Goal: Task Accomplishment & Management: Manage account settings

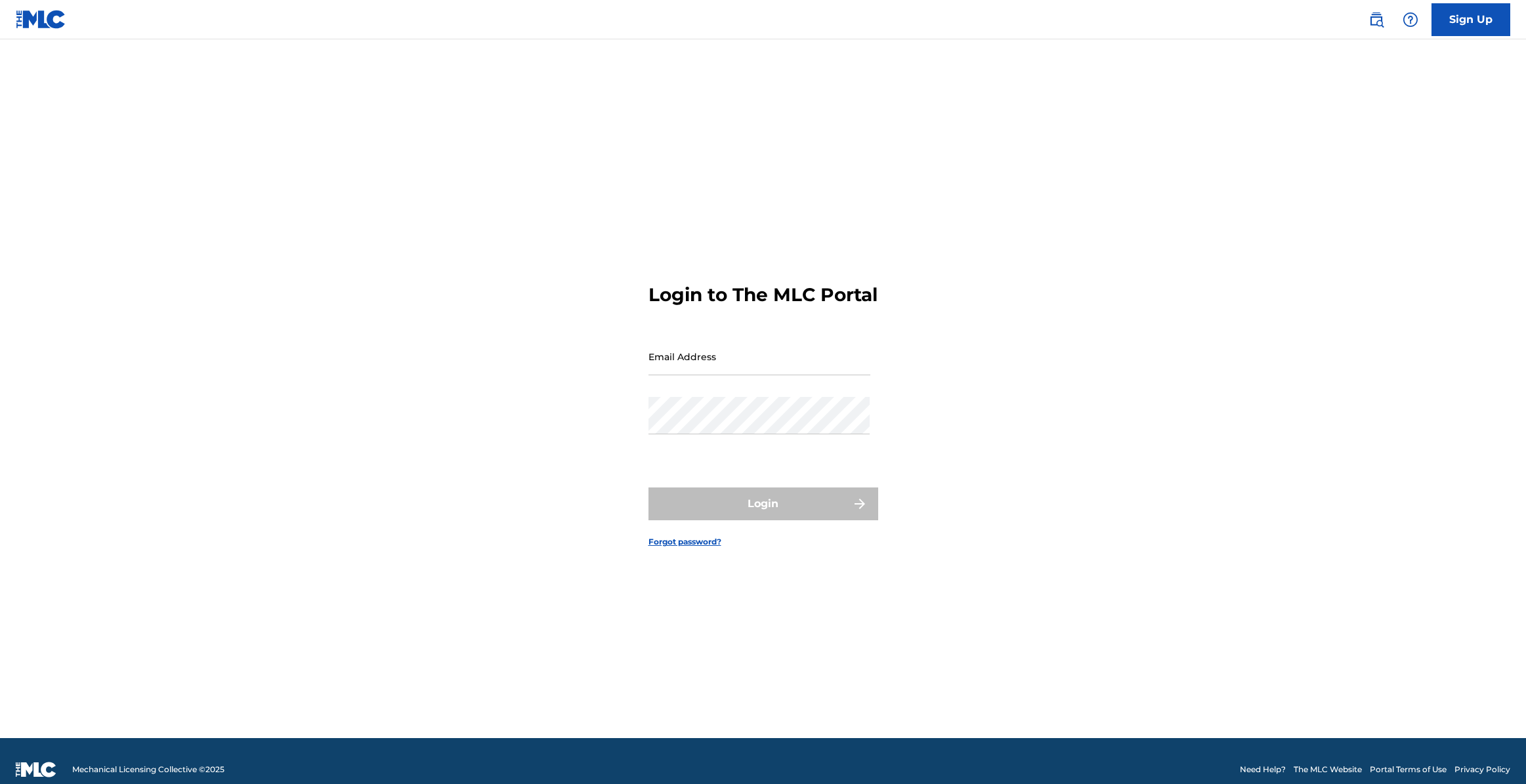
click at [656, 354] on input "Email Address" at bounding box center [759, 356] width 222 height 37
type input "[EMAIL_ADDRESS][DOMAIN_NAME]"
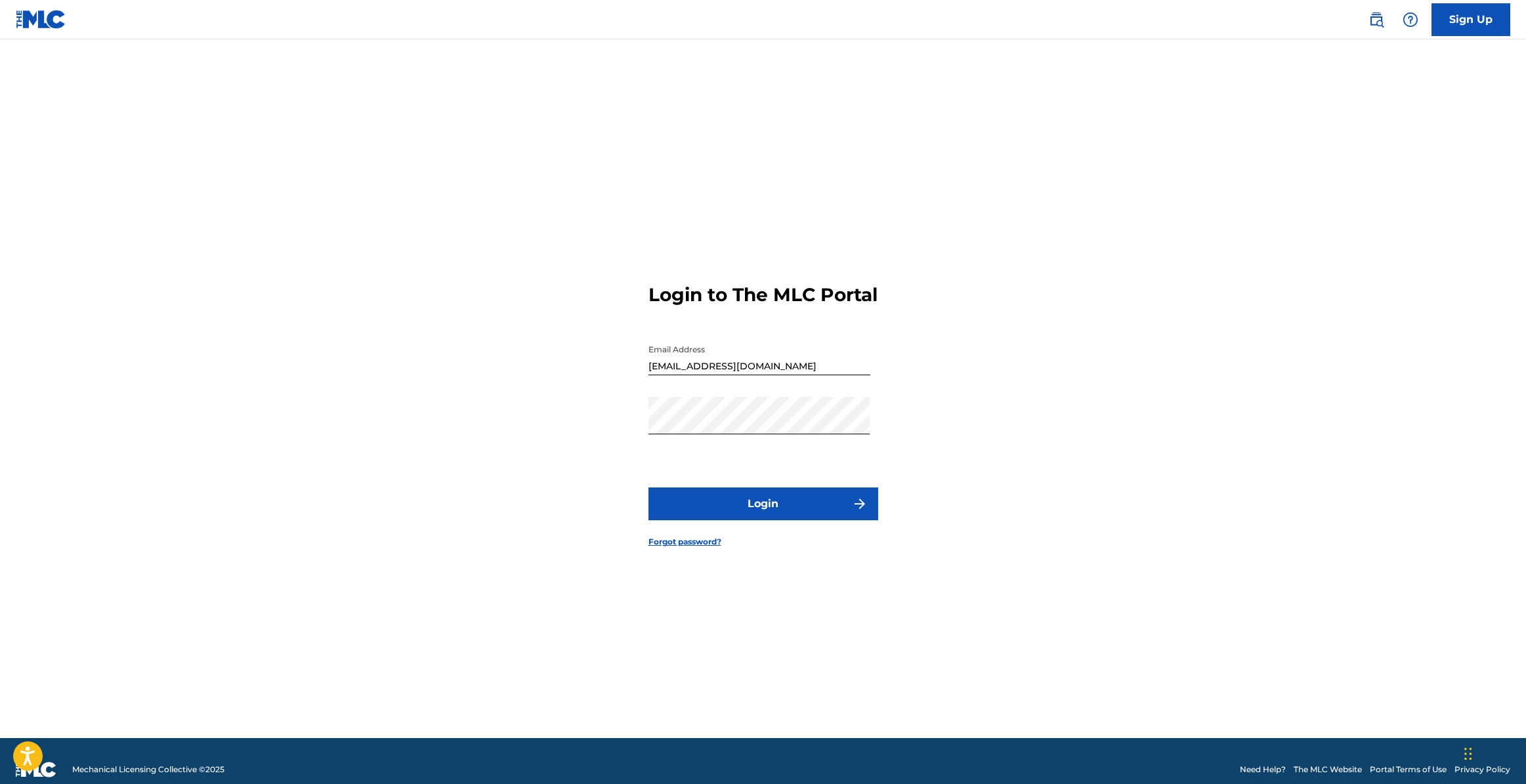
click at [722, 511] on button "Login" at bounding box center [763, 505] width 229 height 33
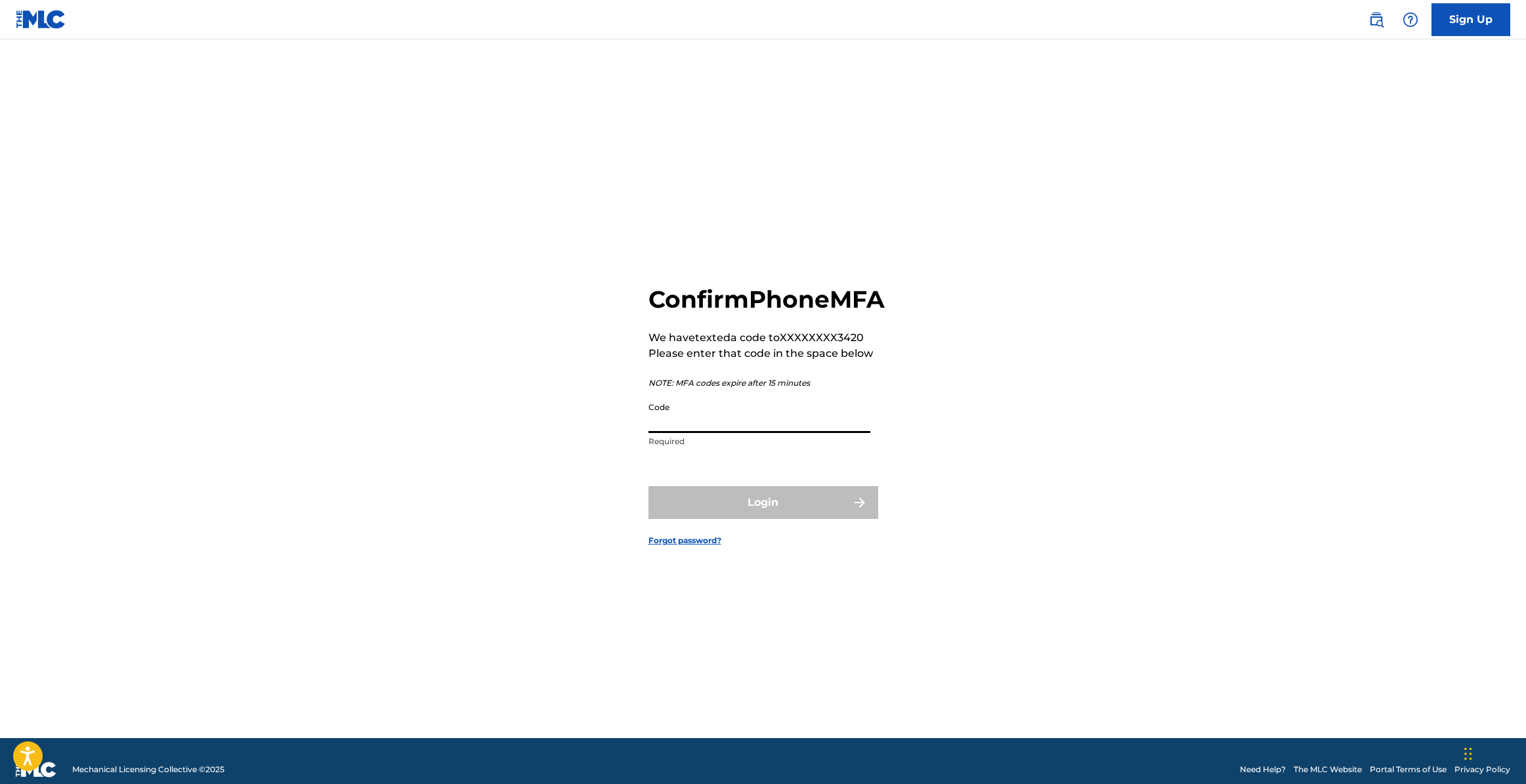
click at [665, 428] on input "Code" at bounding box center [759, 414] width 222 height 37
type input "852383"
click at [722, 517] on button "Login" at bounding box center [763, 503] width 229 height 33
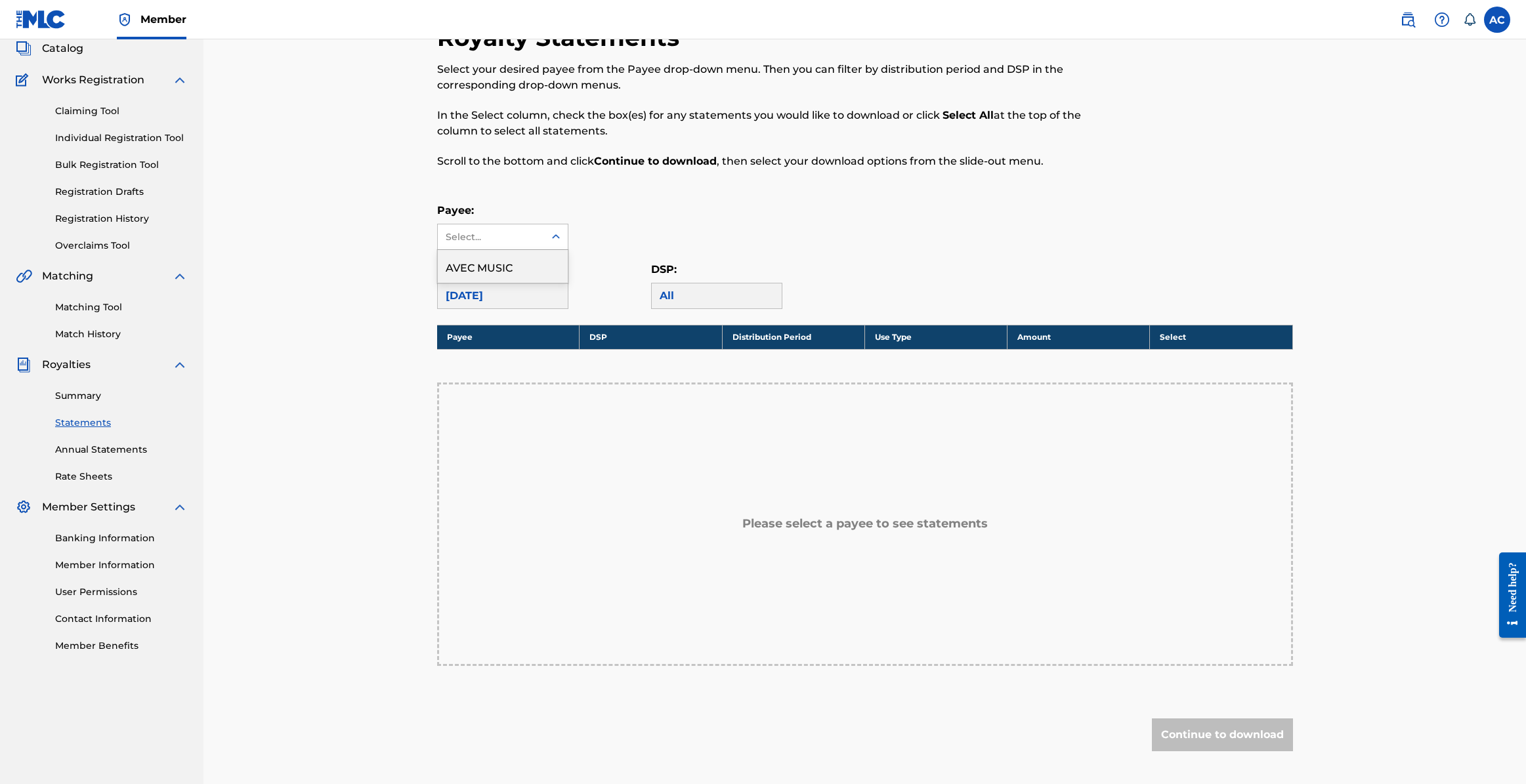
click at [528, 268] on div "AVEC MUSIC" at bounding box center [502, 267] width 130 height 33
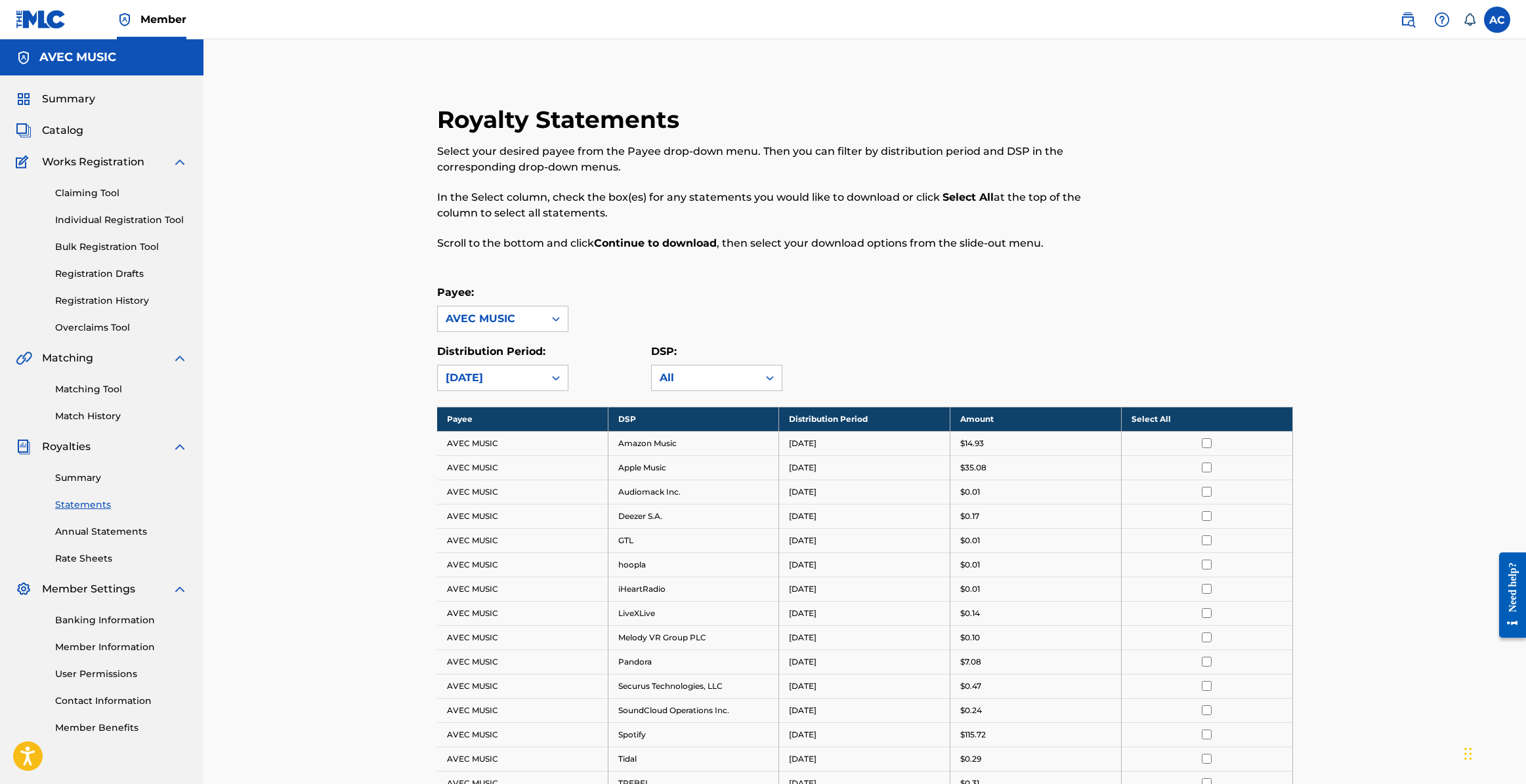
click at [57, 129] on span "Catalog" at bounding box center [62, 131] width 41 height 16
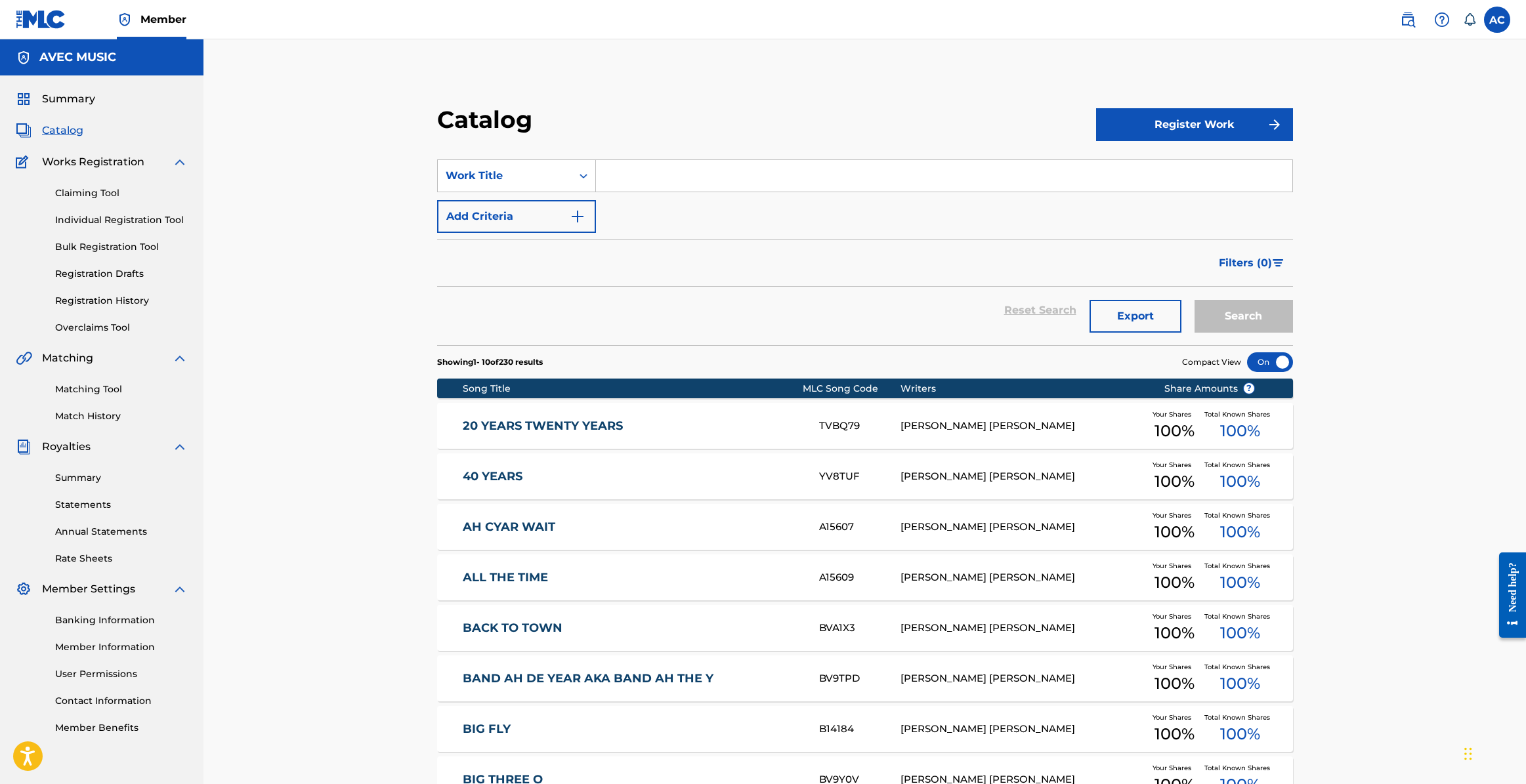
click at [117, 300] on link "Registration History" at bounding box center [121, 301] width 133 height 14
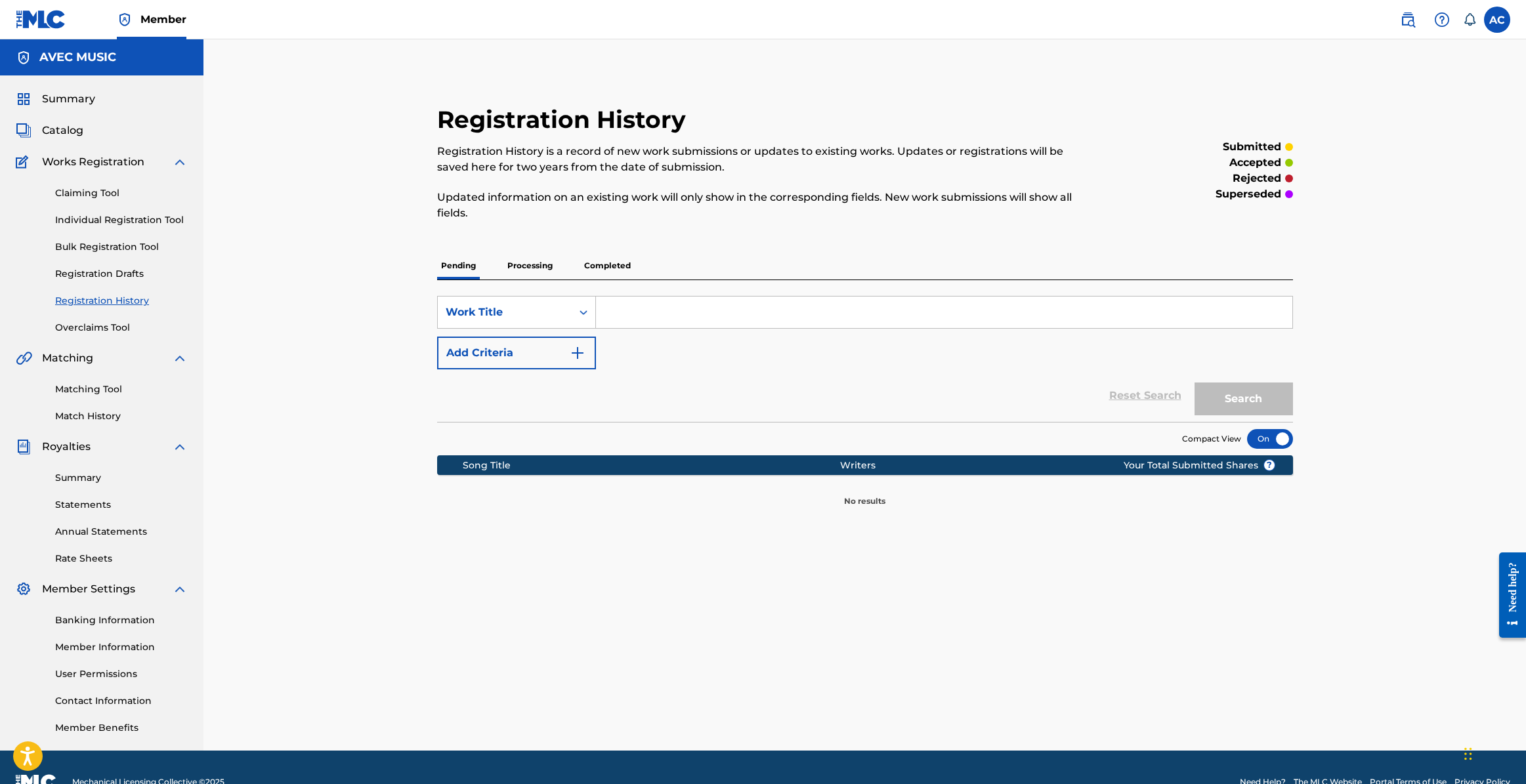
click at [525, 262] on p "Processing" at bounding box center [530, 266] width 53 height 27
click at [612, 261] on p "Completed" at bounding box center [607, 266] width 55 height 27
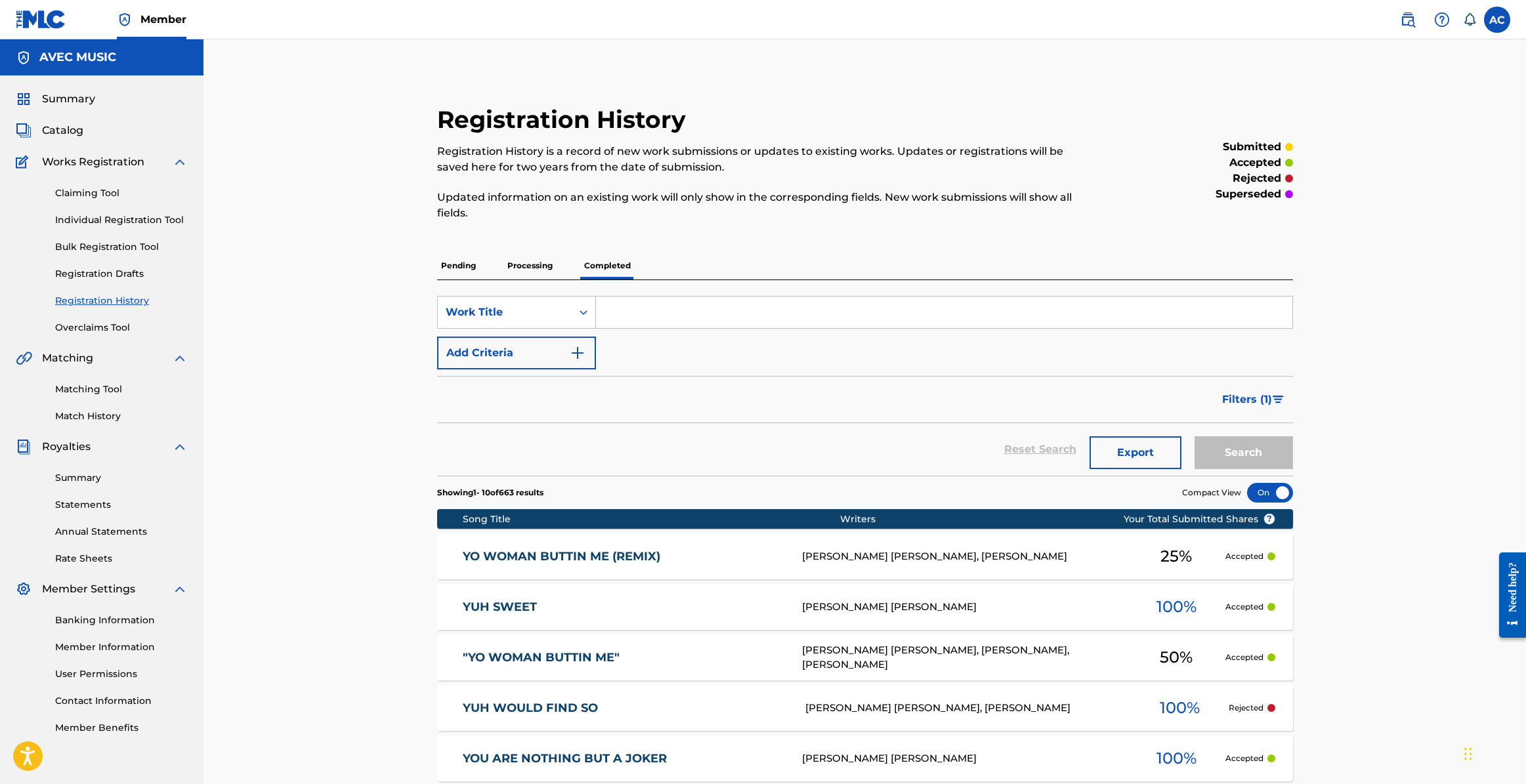
click at [98, 302] on link "Registration History" at bounding box center [121, 301] width 133 height 14
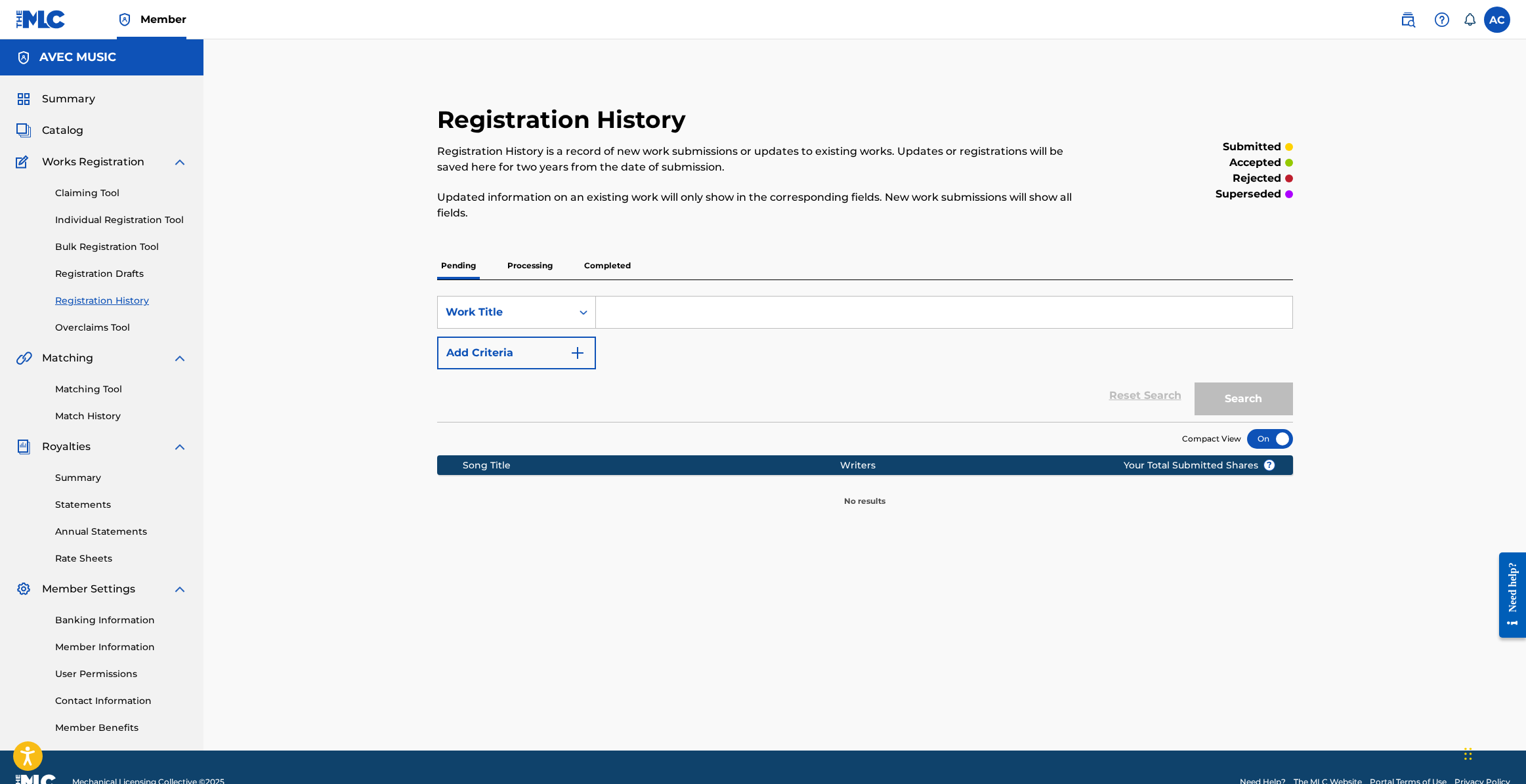
click at [75, 412] on link "Match History" at bounding box center [121, 417] width 133 height 14
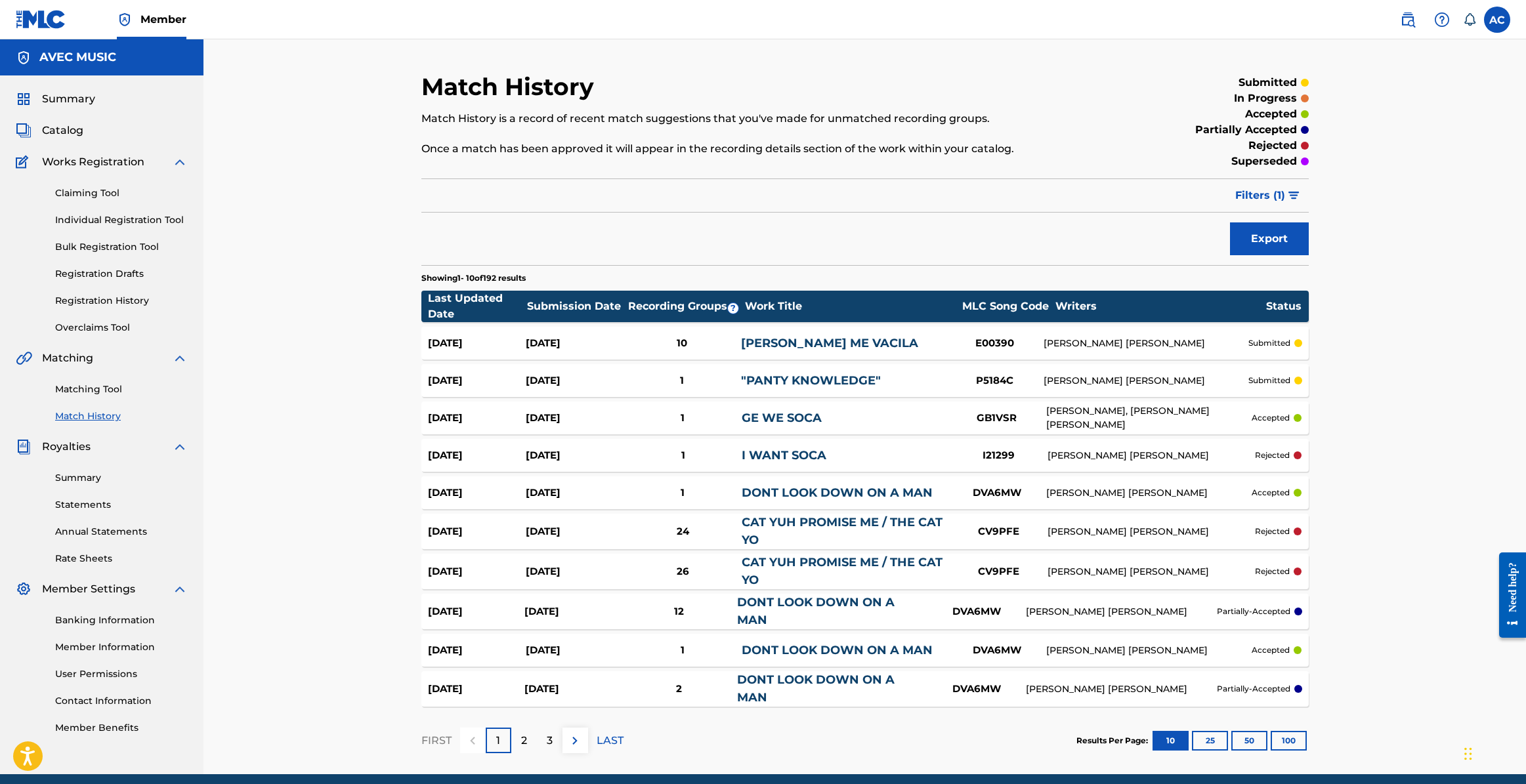
click at [1487, 21] on label at bounding box center [1497, 20] width 26 height 26
click at [1498, 20] on input "AC Alston Cyrus avecmusic@yahoo.com Notification Preferences Profile Log out" at bounding box center [1498, 20] width 0 height 0
click at [1372, 187] on p "Log out" at bounding box center [1371, 186] width 31 height 12
click at [1498, 20] on input "AC Alston Cyrus avecmusic@yahoo.com Notification Preferences Profile Log out" at bounding box center [1498, 20] width 0 height 0
